Goal: Task Accomplishment & Management: Manage account settings

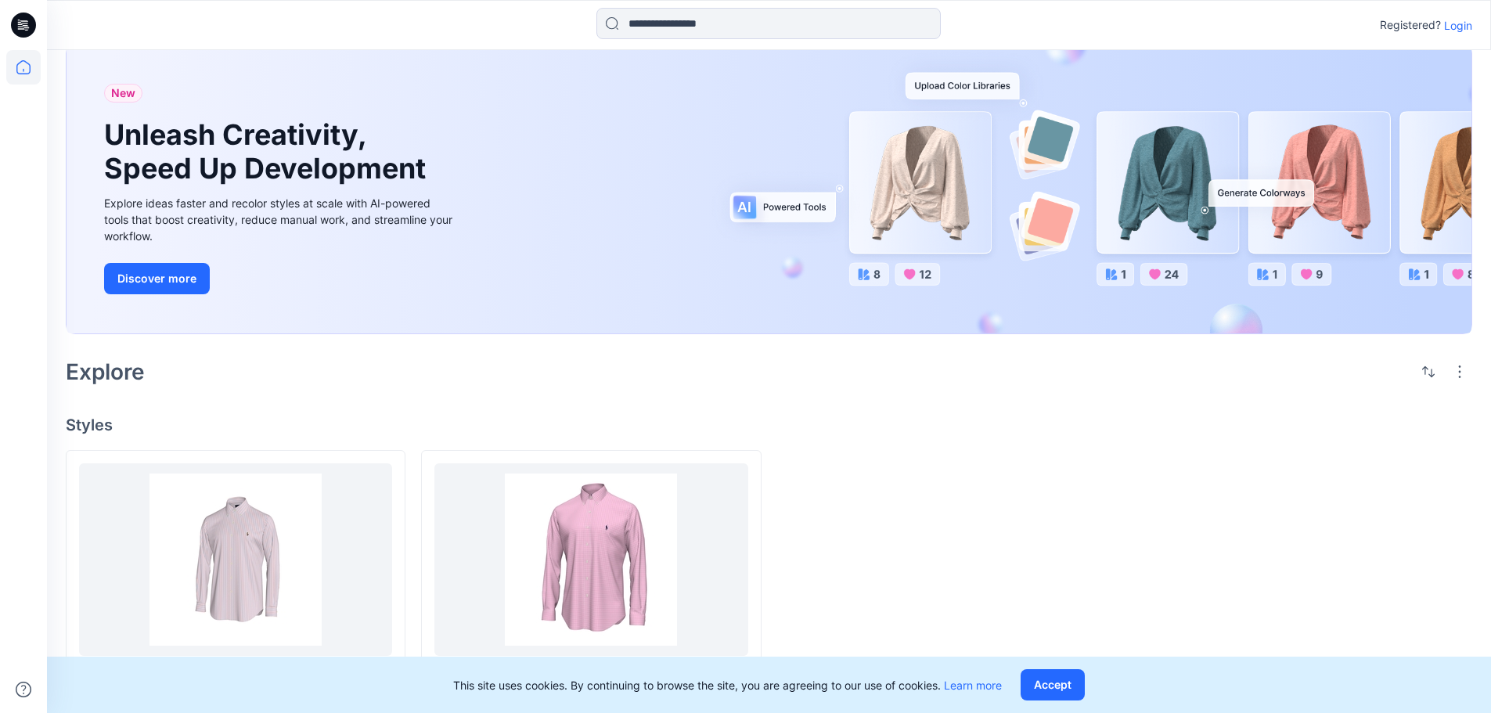
scroll to position [67, 0]
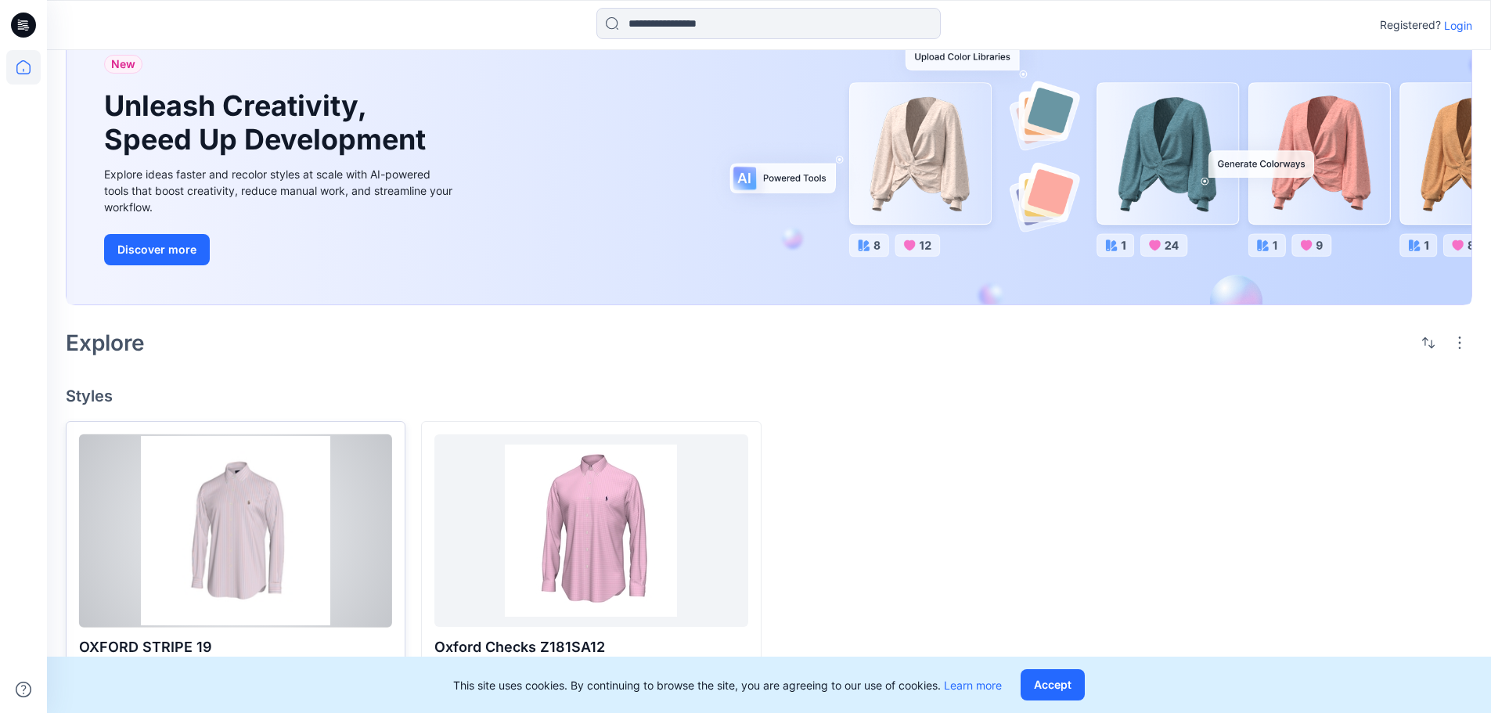
click at [244, 552] on div at bounding box center [235, 530] width 313 height 193
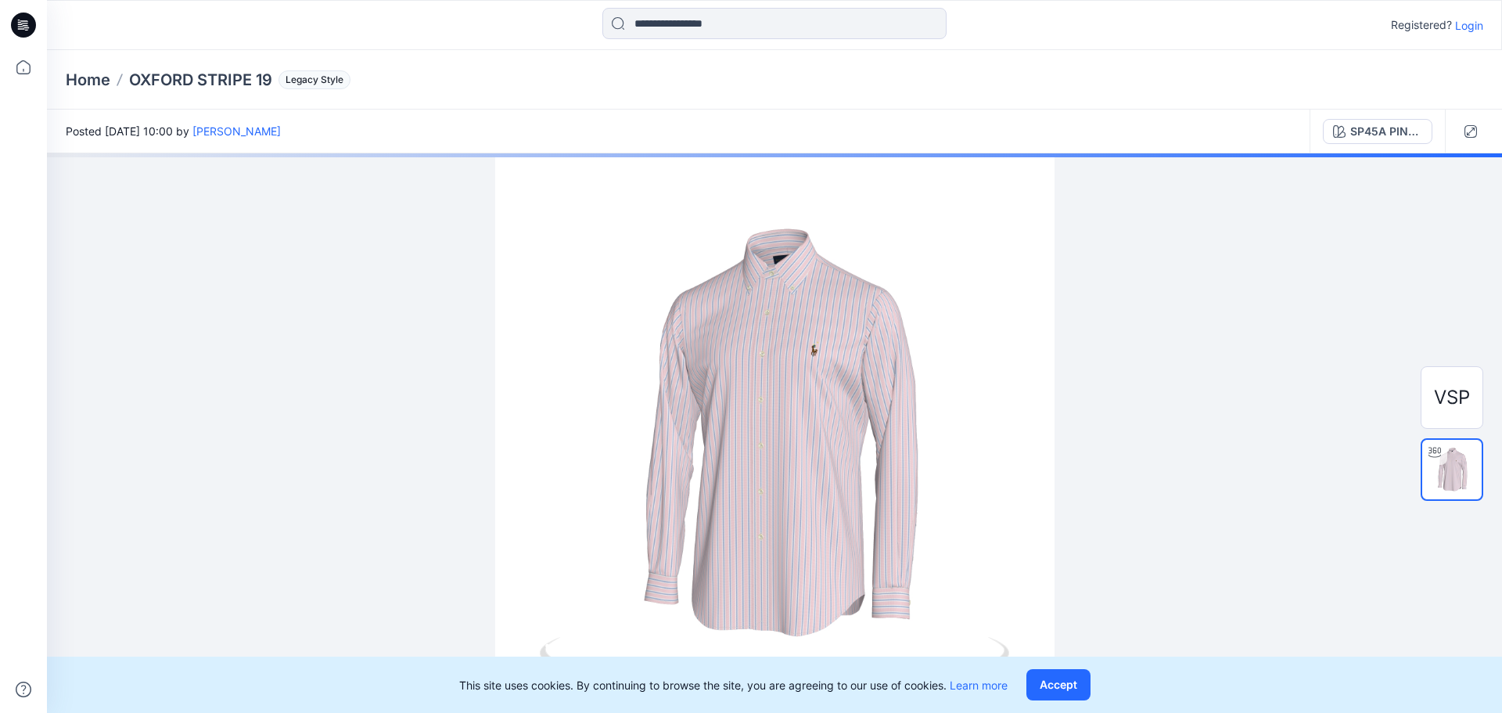
click at [1469, 24] on p "Login" at bounding box center [1469, 25] width 28 height 16
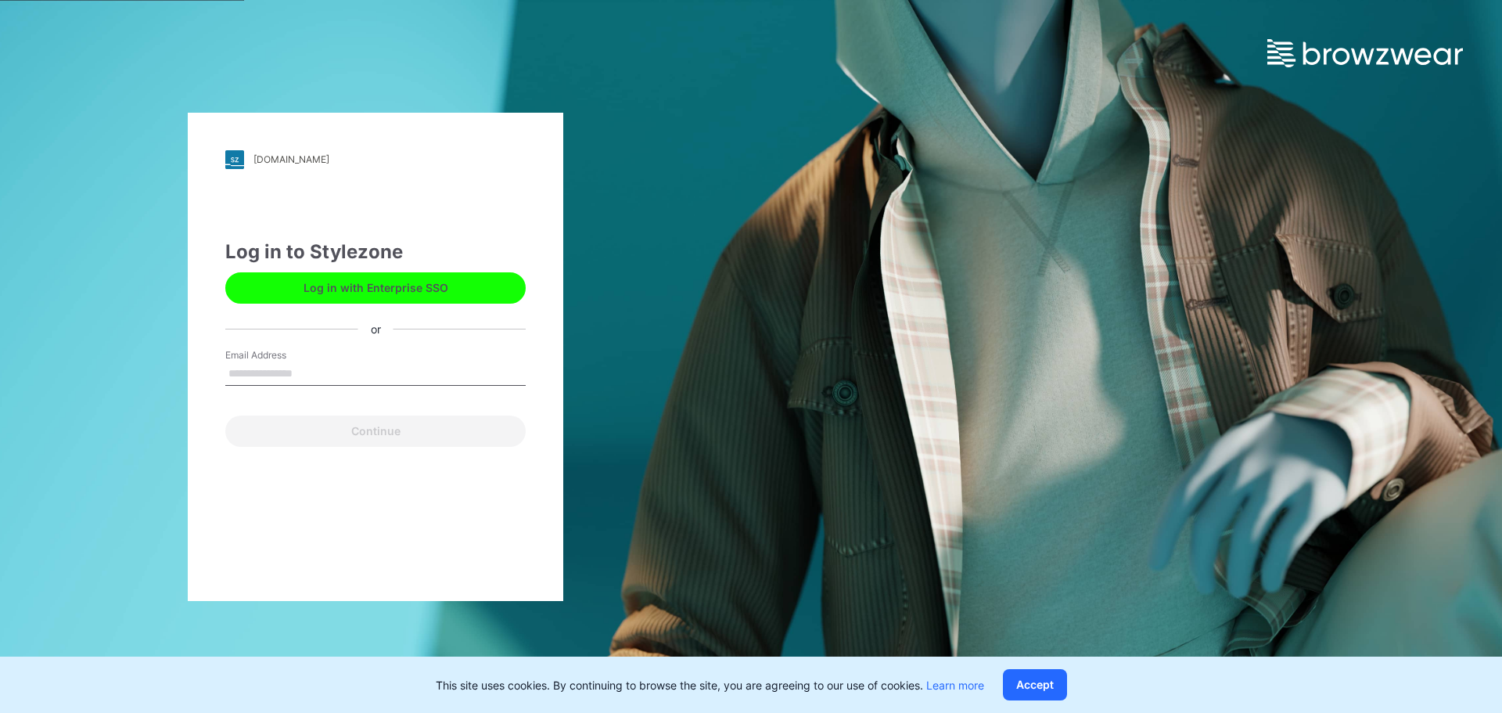
click at [315, 375] on input "Email Address" at bounding box center [375, 373] width 300 height 23
type input "**********"
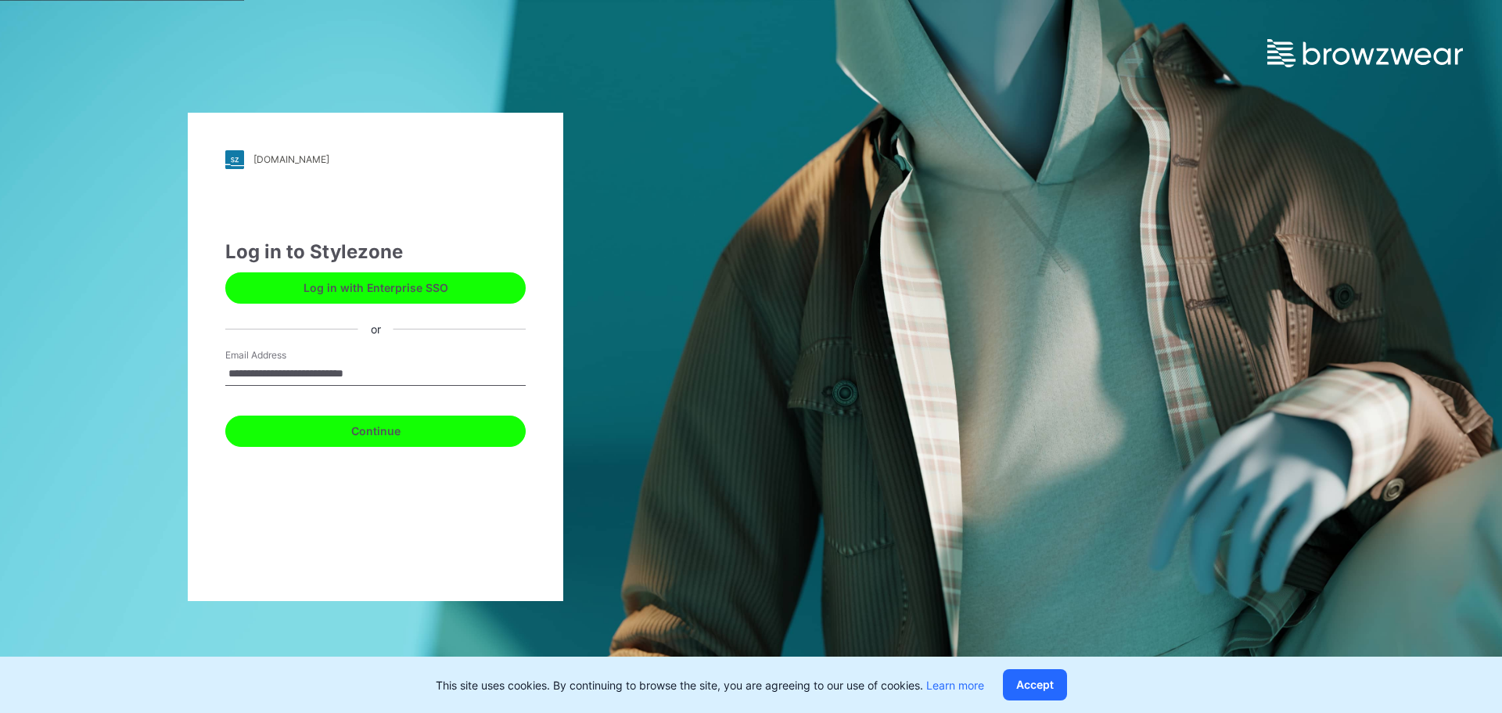
click at [377, 428] on button "Continue" at bounding box center [375, 431] width 300 height 31
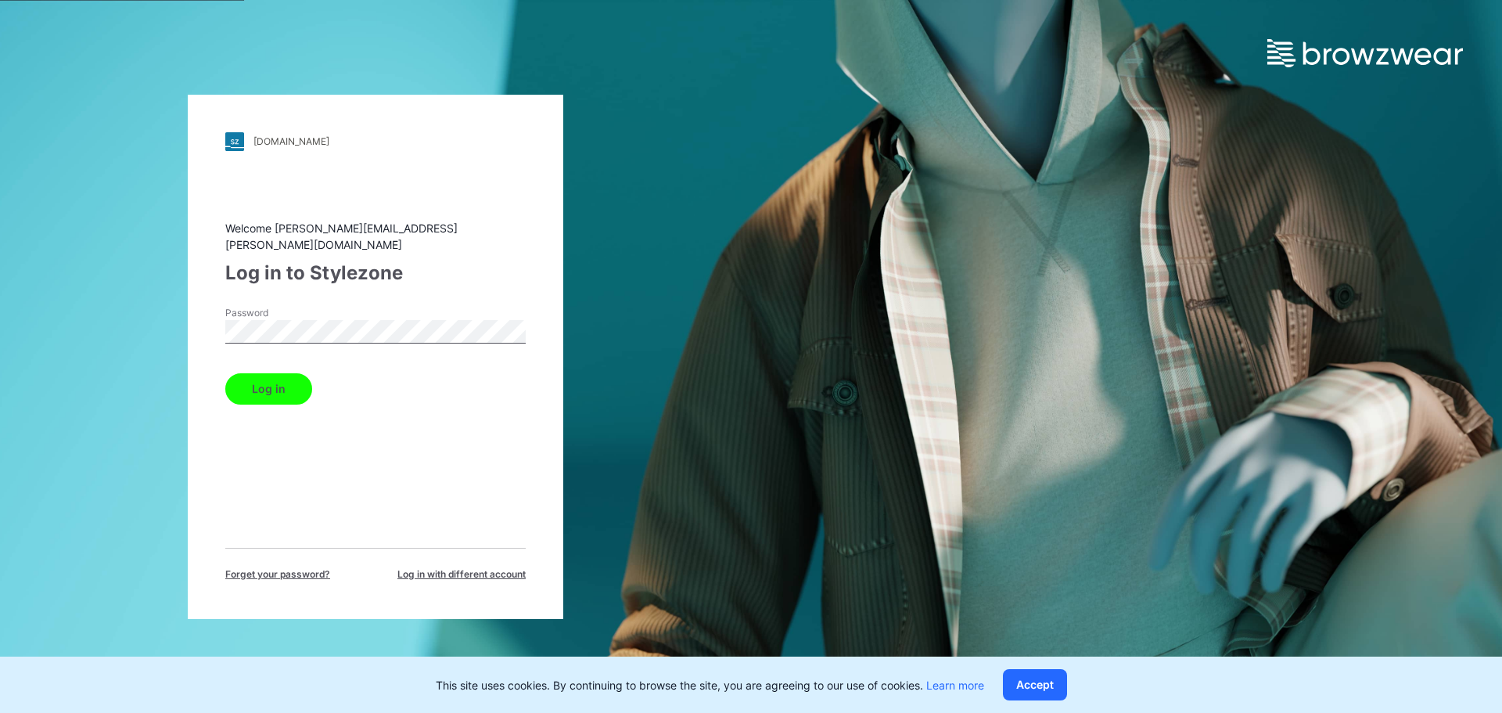
click at [267, 384] on button "Log in" at bounding box center [268, 388] width 87 height 31
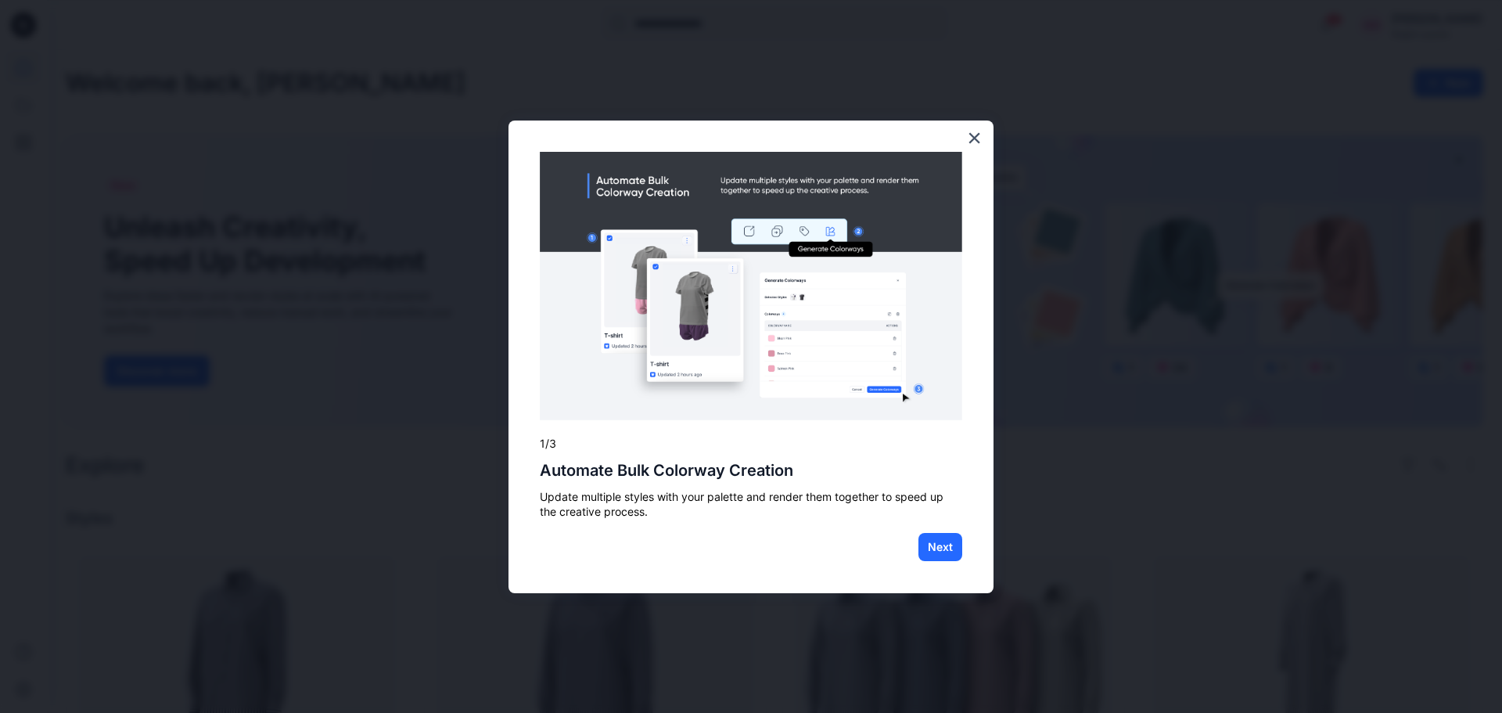
drag, startPoint x: 868, startPoint y: 535, endPoint x: 864, endPoint y: 567, distance: 32.3
click at [864, 567] on div "× 1/3 Automate Bulk Colorway Creation Update multiple styles with your palette …" at bounding box center [751, 357] width 485 height 473
click at [951, 549] on button "Next" at bounding box center [941, 547] width 44 height 28
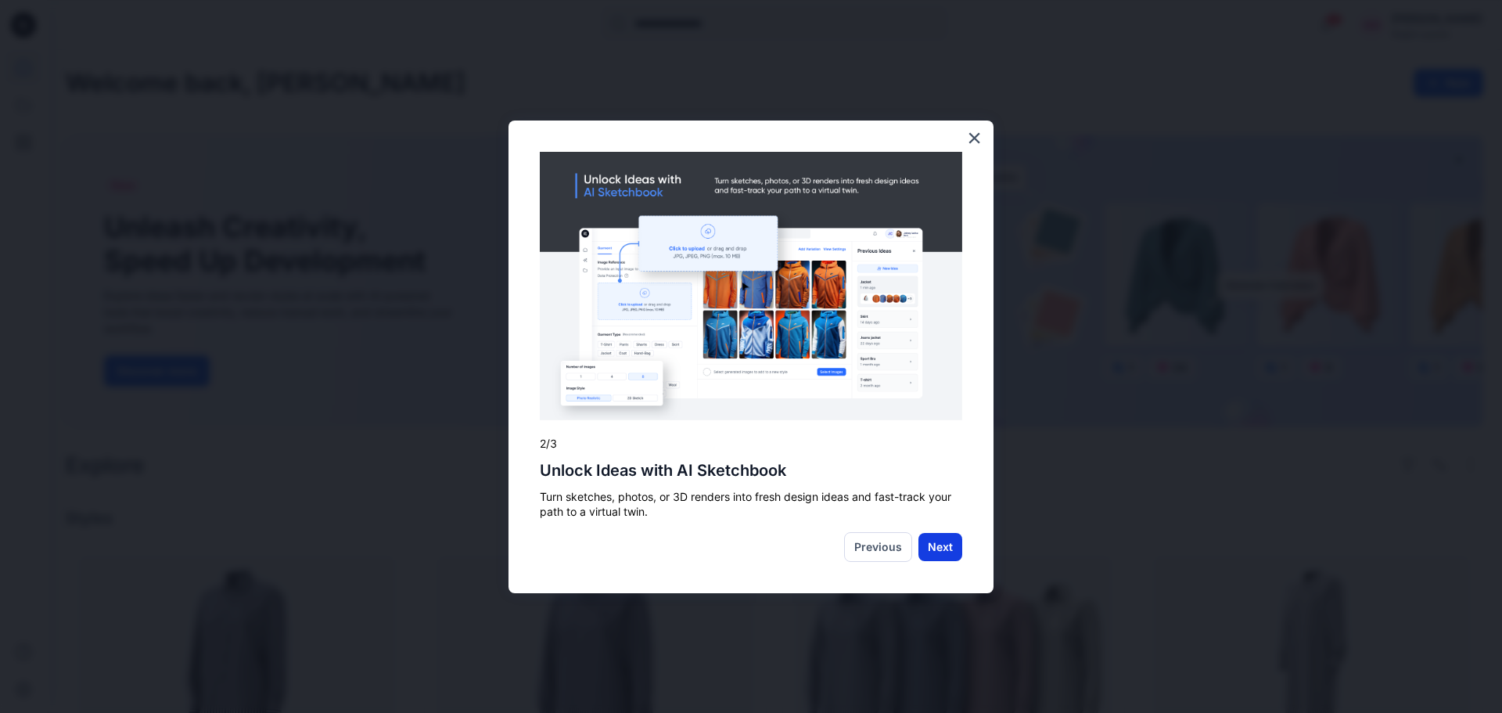
click at [932, 545] on button "Next" at bounding box center [941, 547] width 44 height 28
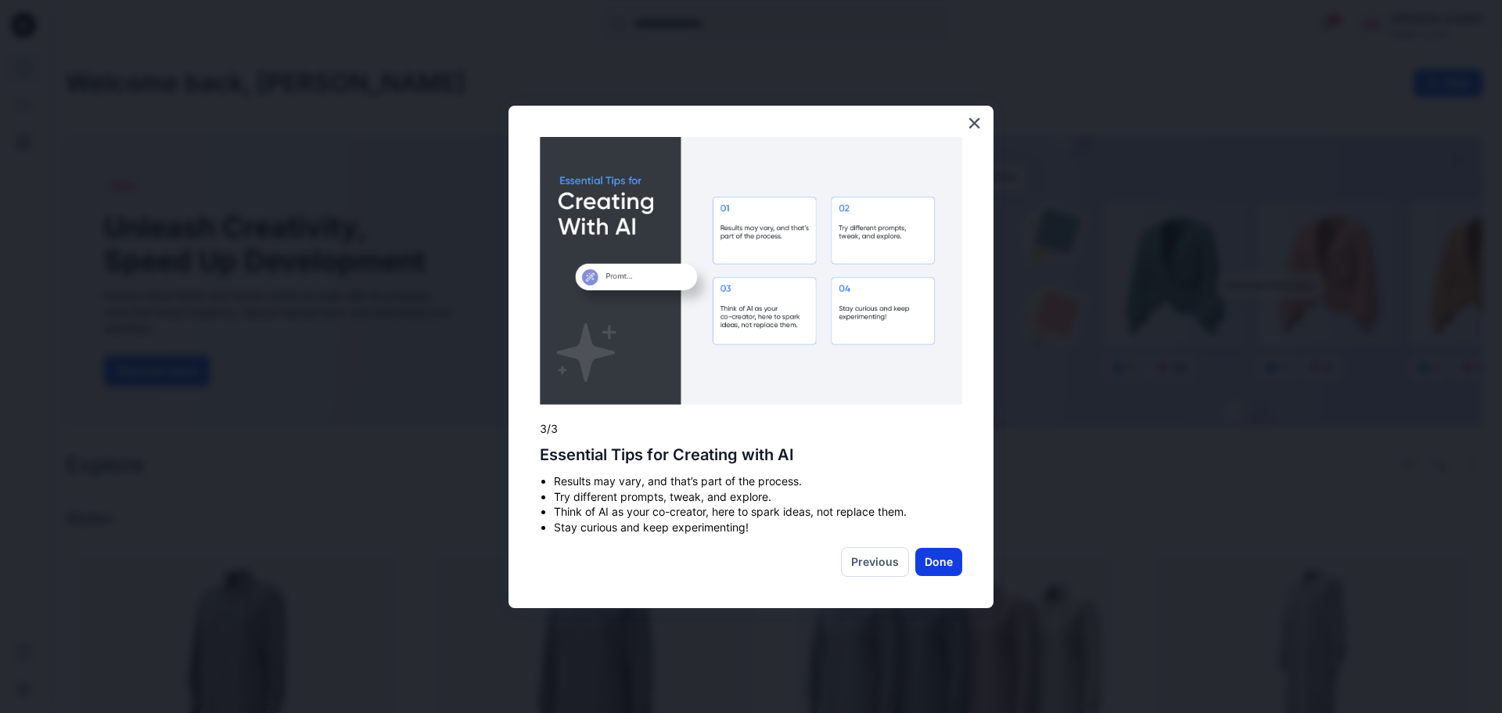
click at [936, 559] on button "Done" at bounding box center [939, 562] width 47 height 28
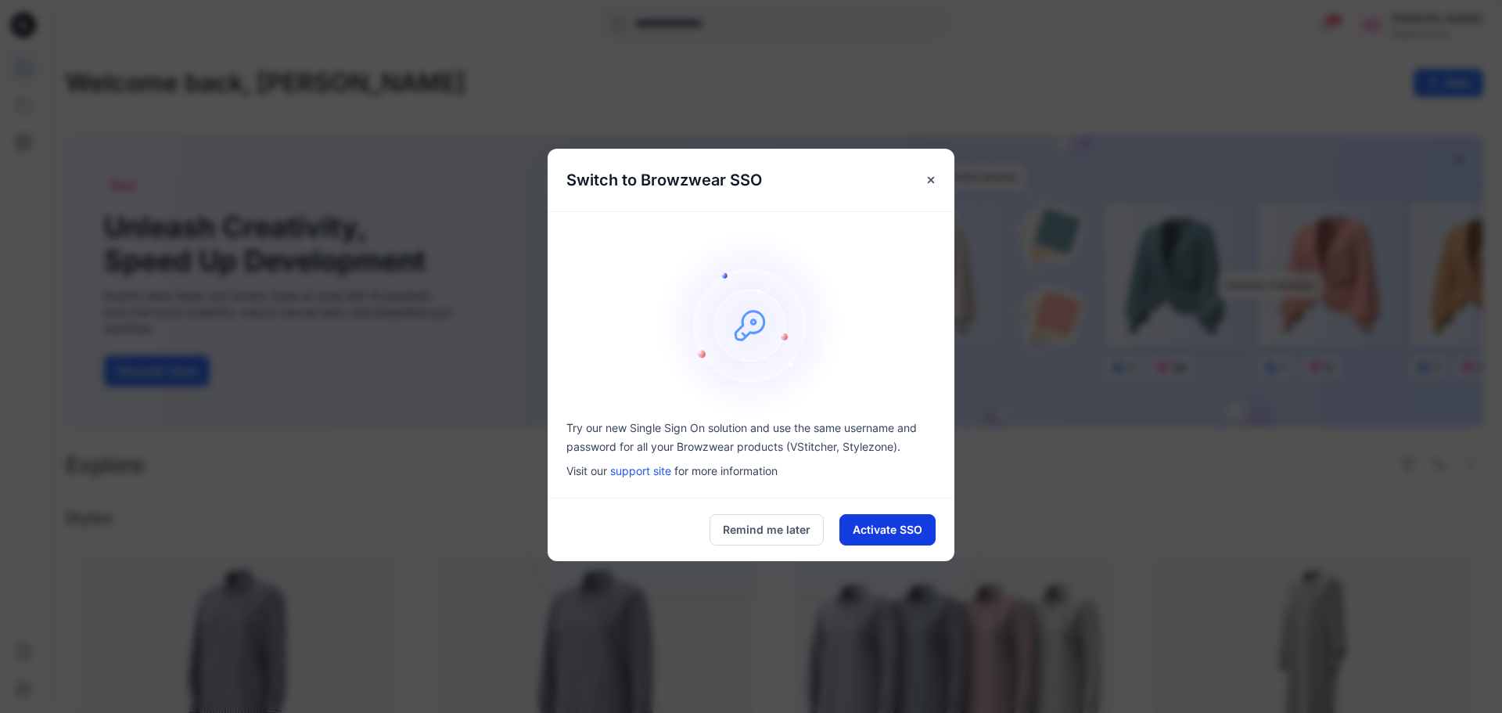
click at [875, 527] on button "Activate SSO" at bounding box center [888, 529] width 96 height 31
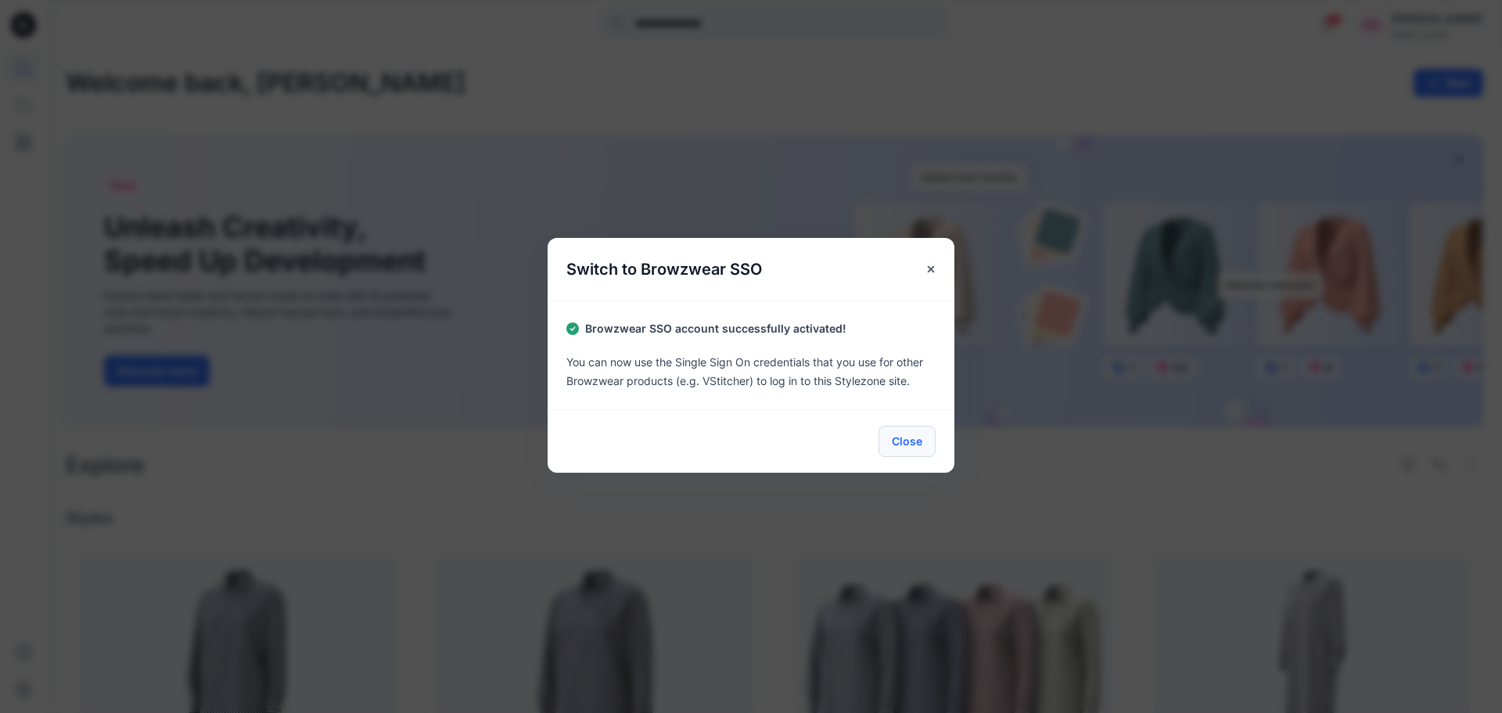
click at [921, 443] on button "Close" at bounding box center [907, 441] width 57 height 31
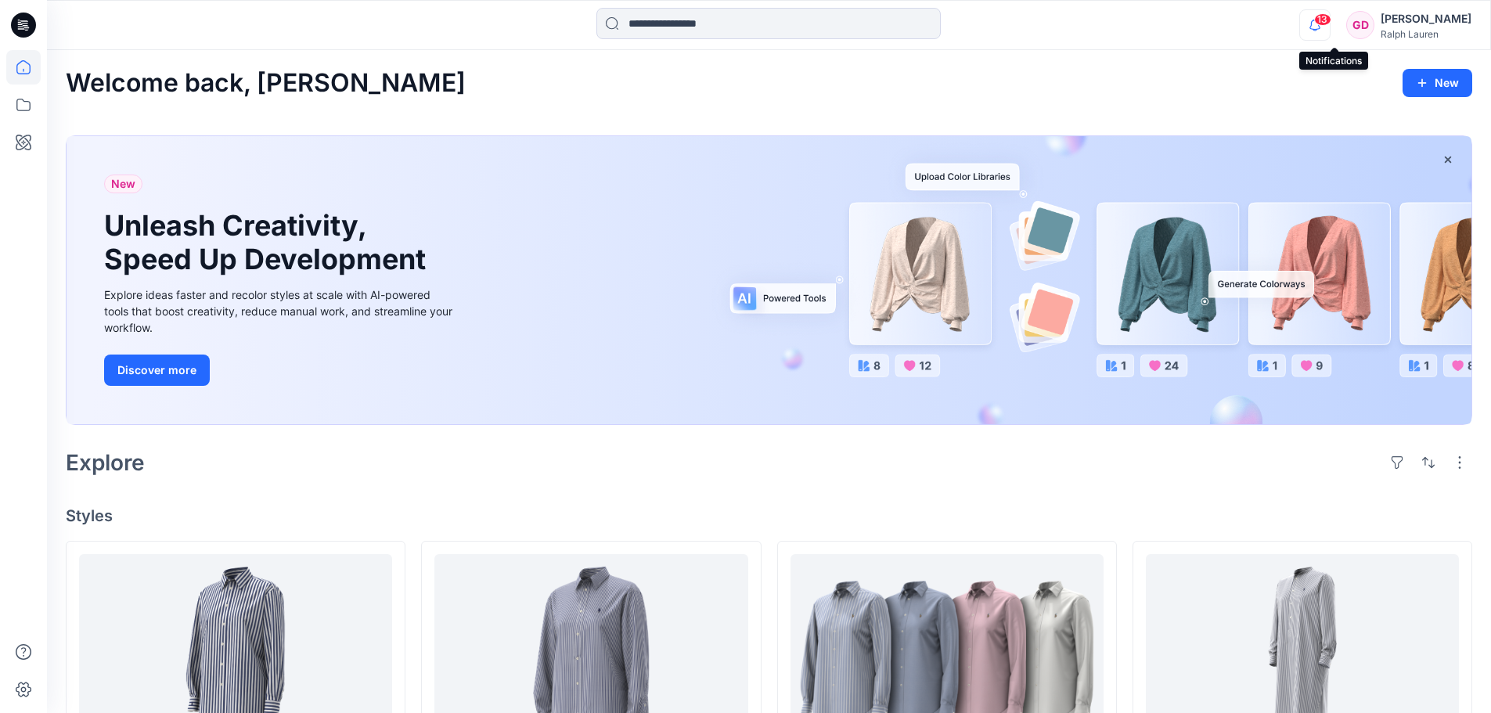
click at [1329, 26] on icon "button" at bounding box center [1315, 24] width 30 height 31
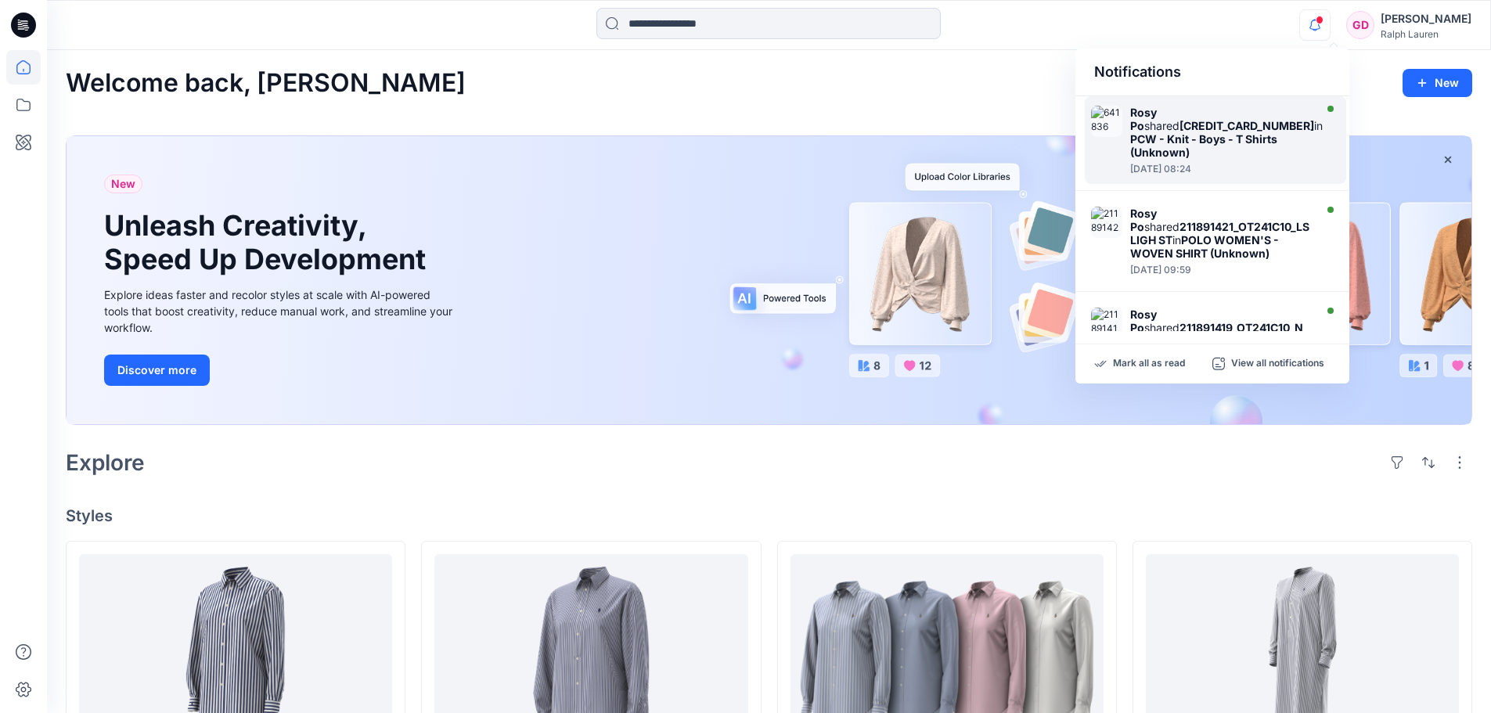
click at [1178, 149] on div "Rosy Po shared [CREDIT_CARD_NUMBER] in PCW - Knit - Boys - T Shirts (Unknown) […" at bounding box center [1231, 140] width 202 height 69
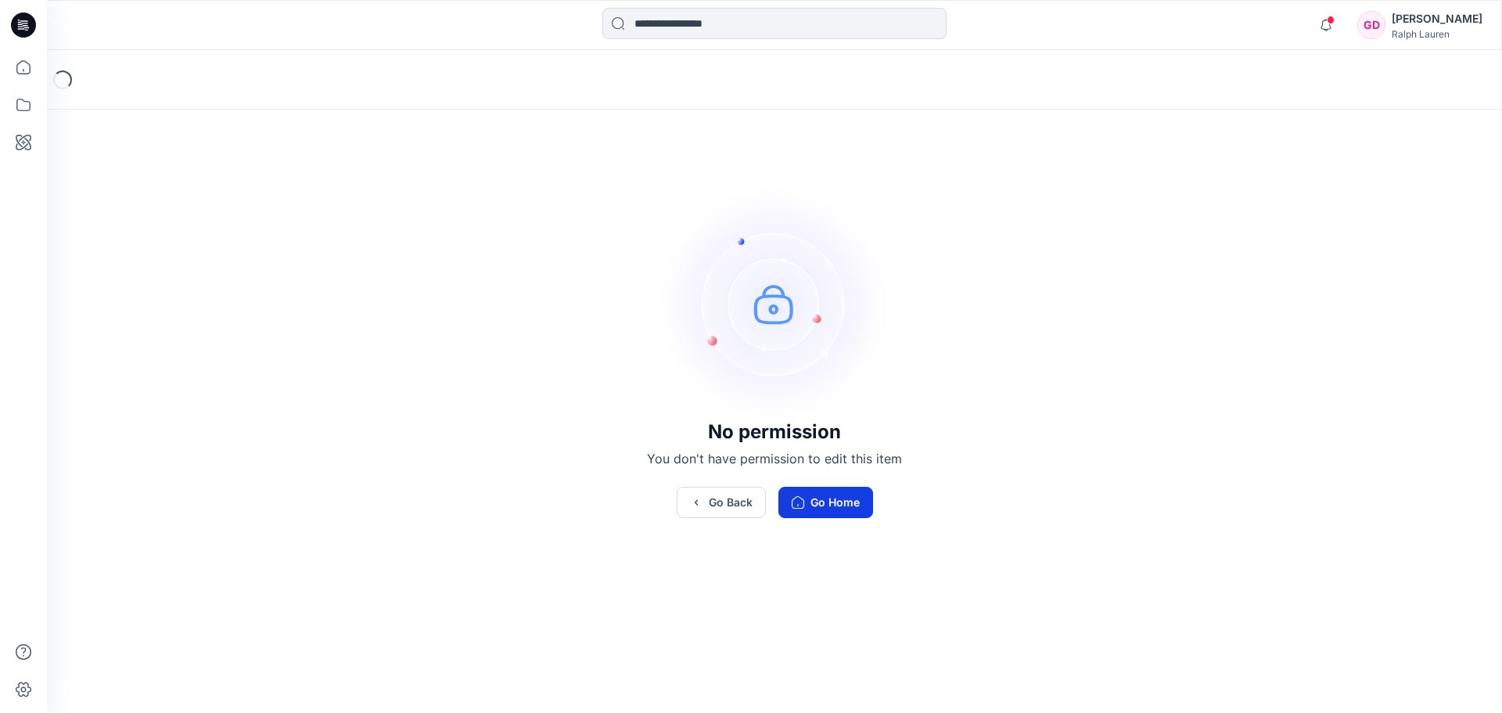
click at [842, 498] on button "Go Home" at bounding box center [826, 502] width 95 height 31
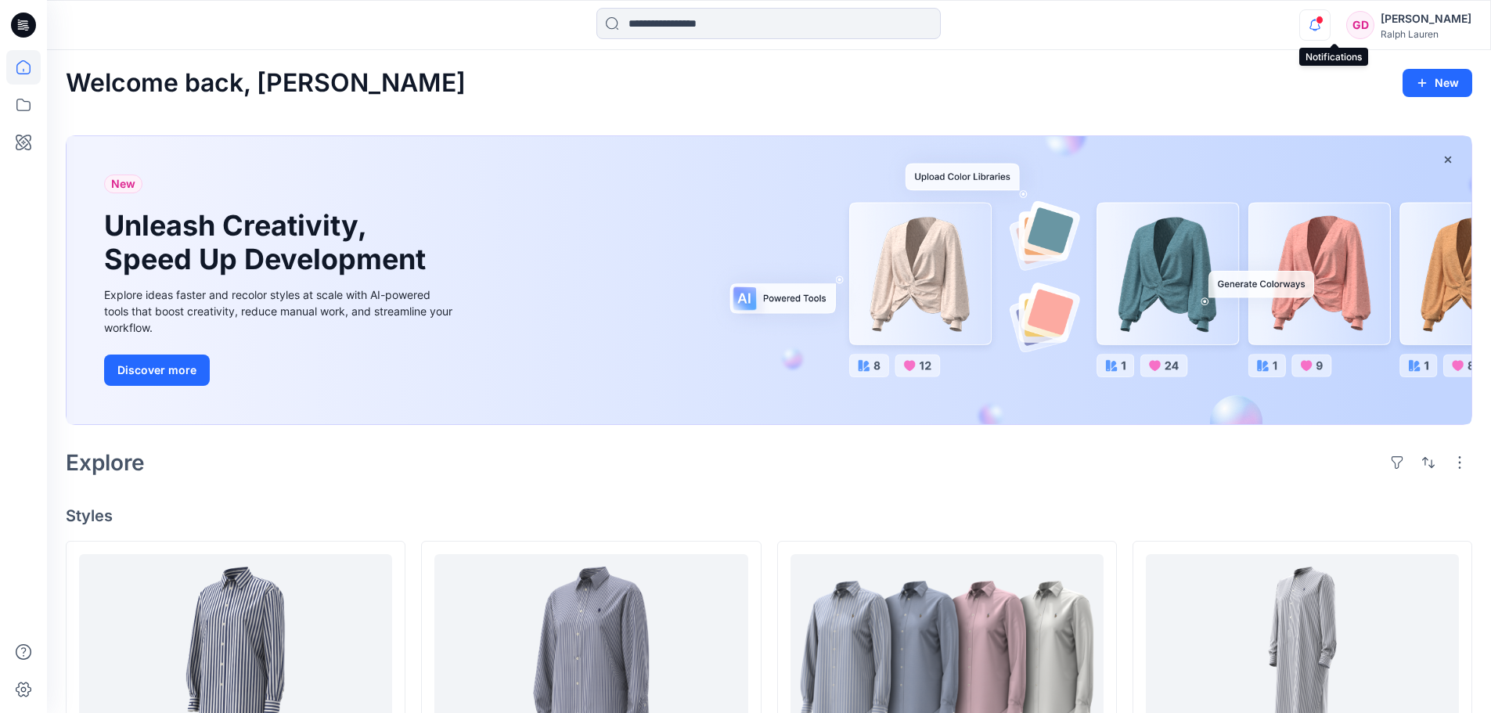
click at [1329, 23] on icon "button" at bounding box center [1315, 24] width 30 height 31
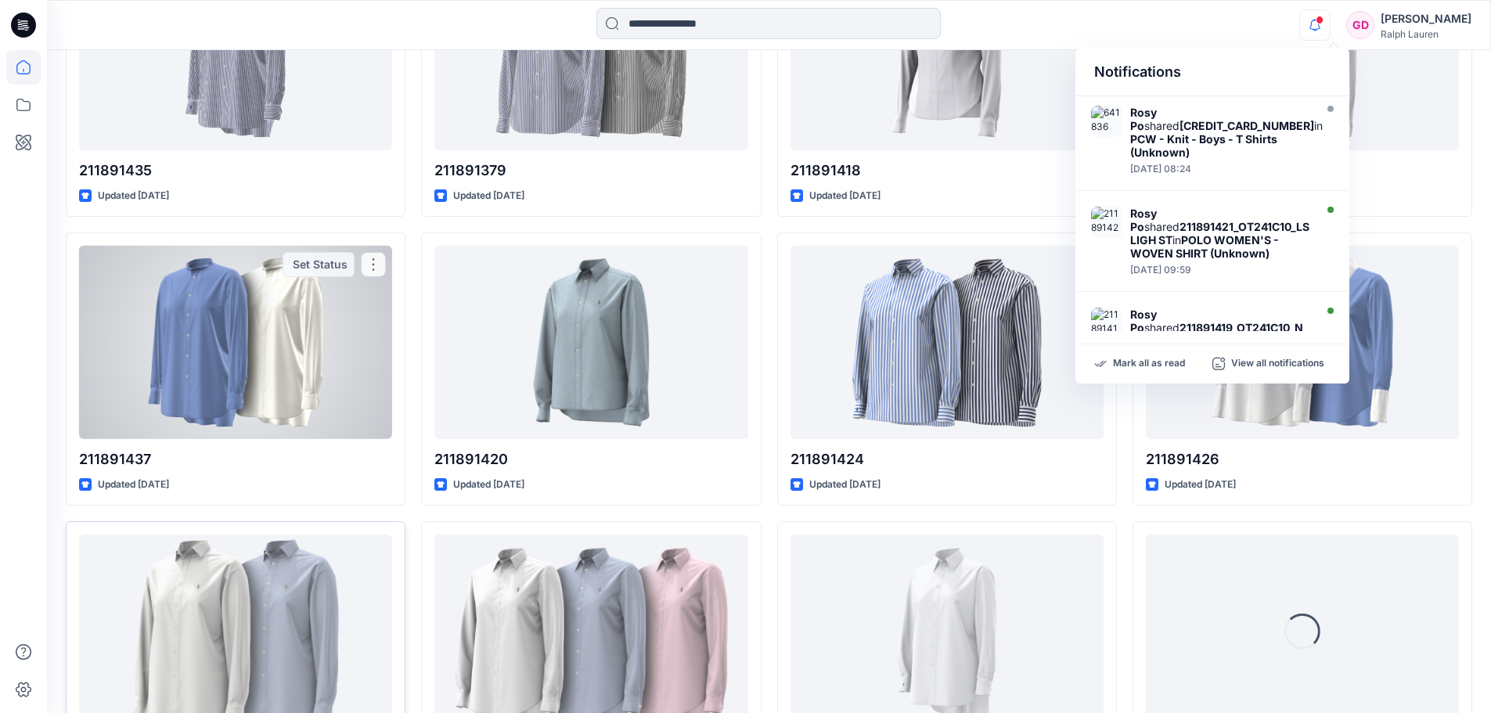
scroll to position [2090, 0]
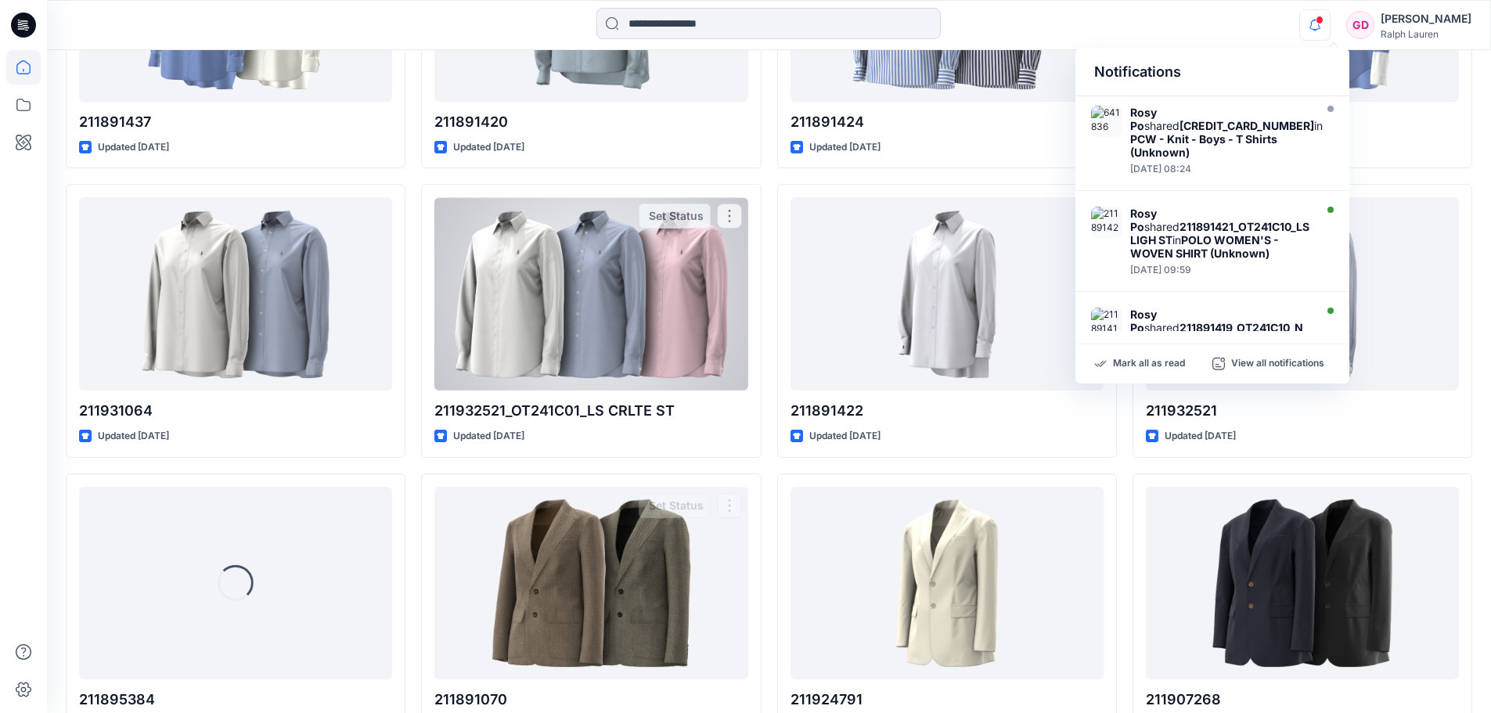
click at [653, 343] on div at bounding box center [590, 293] width 313 height 193
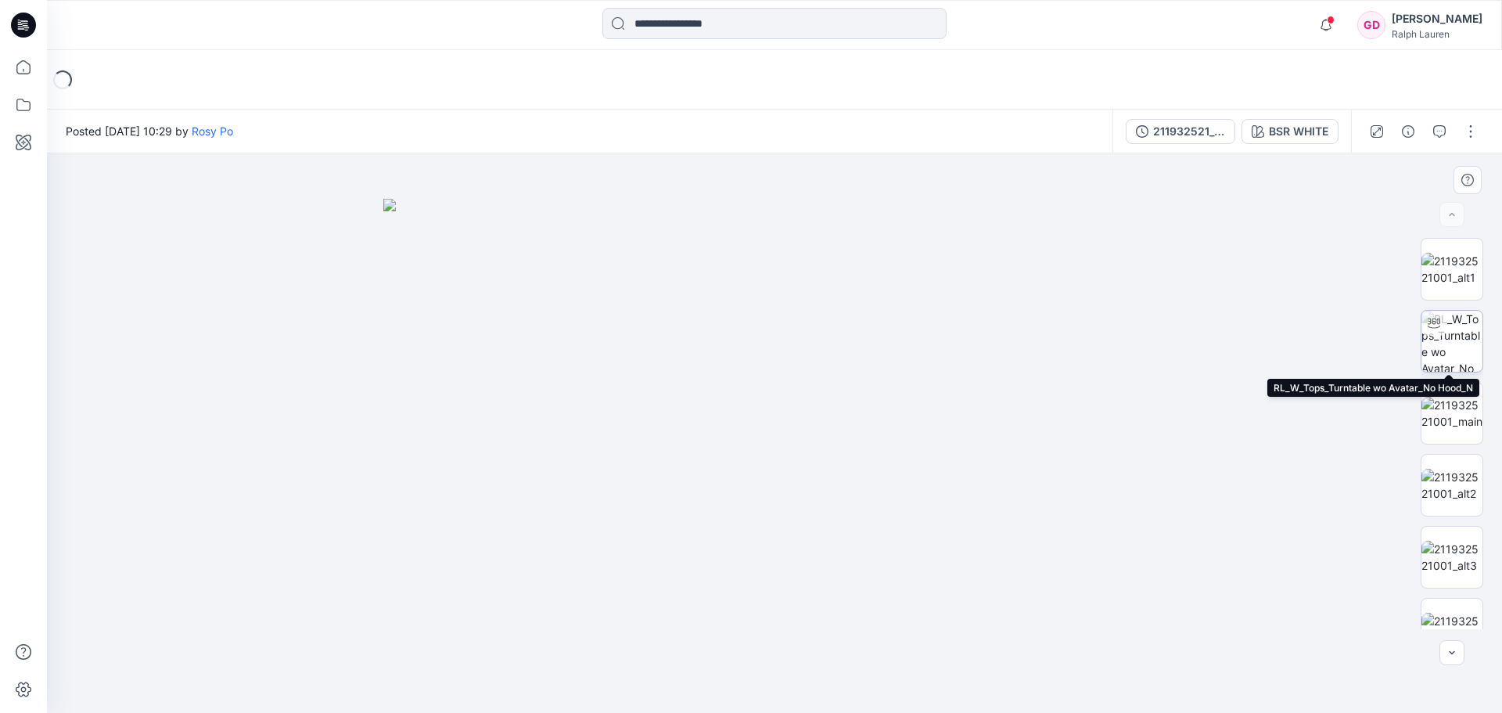
click at [1441, 344] on img at bounding box center [1452, 341] width 61 height 61
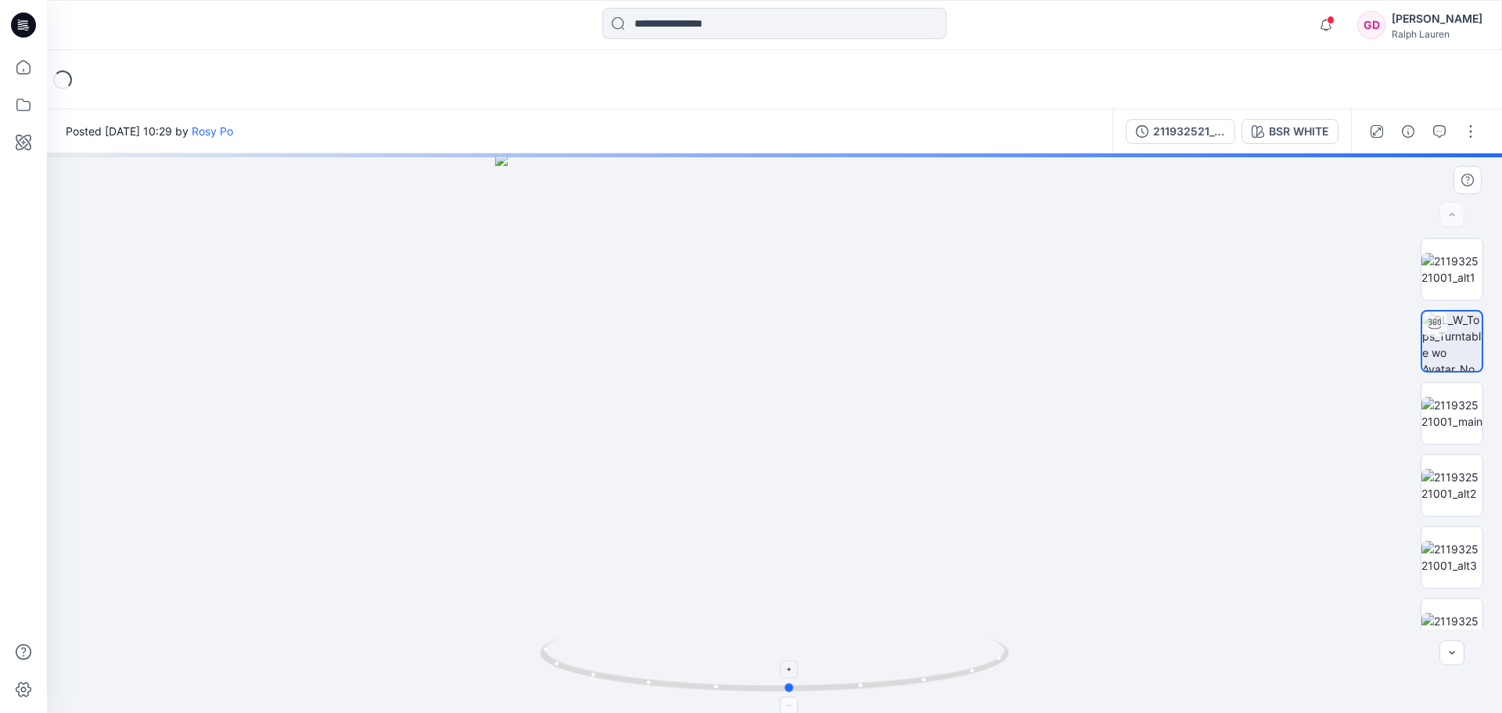
drag, startPoint x: 708, startPoint y: 685, endPoint x: 864, endPoint y: 688, distance: 155.7
click at [864, 688] on icon at bounding box center [776, 666] width 473 height 59
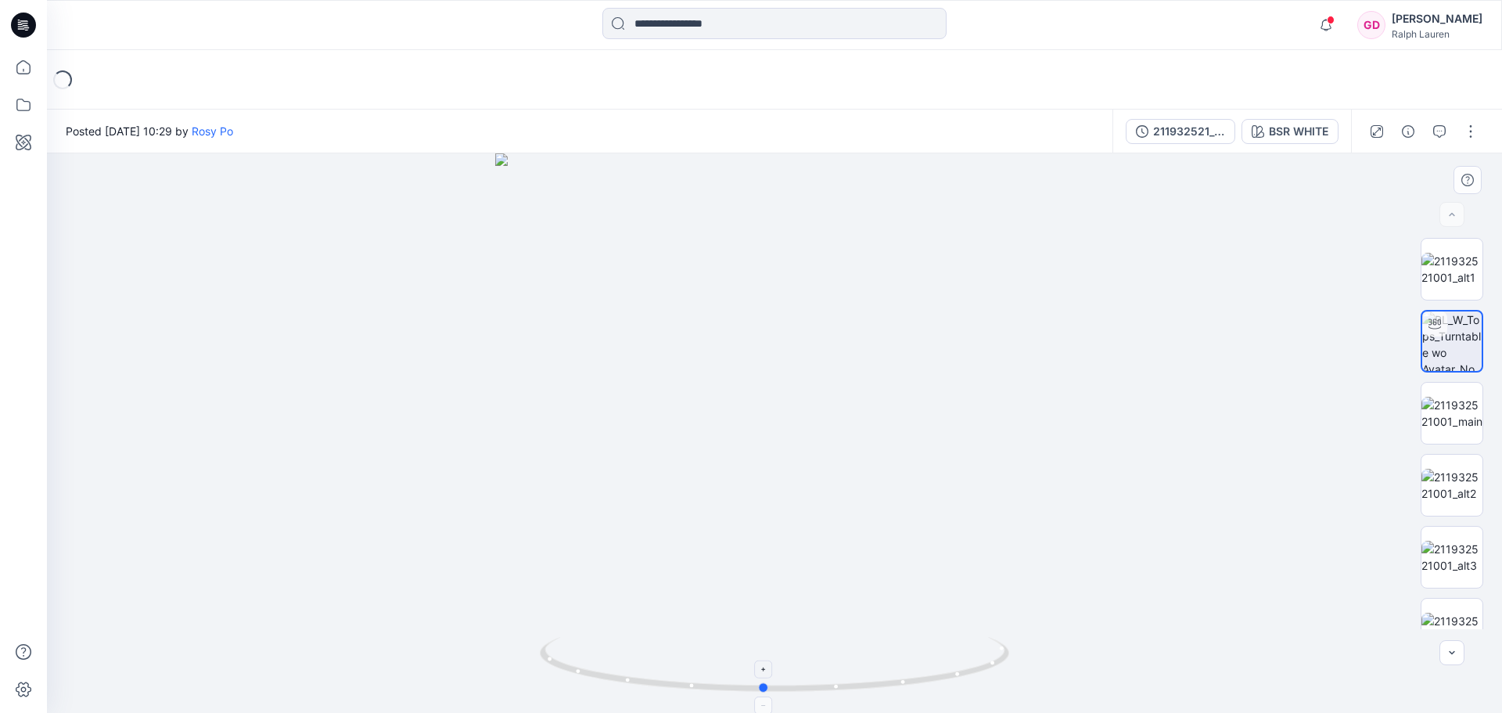
drag, startPoint x: 924, startPoint y: 675, endPoint x: 757, endPoint y: 677, distance: 166.7
click at [757, 677] on icon at bounding box center [776, 666] width 473 height 59
